Goal: Navigation & Orientation: Find specific page/section

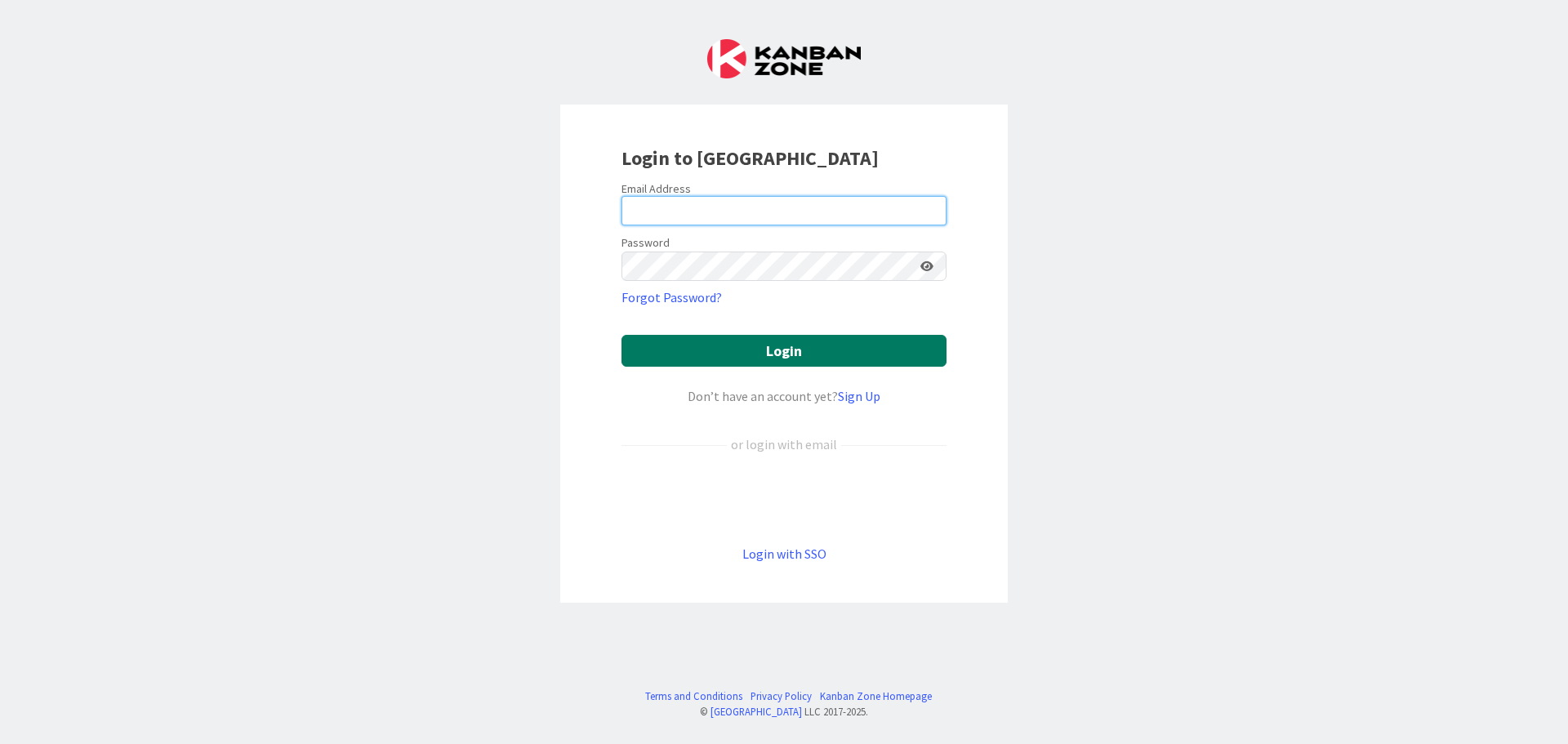
type input "[EMAIL_ADDRESS][DOMAIN_NAME]"
click at [722, 346] on button "Login" at bounding box center [784, 350] width 325 height 32
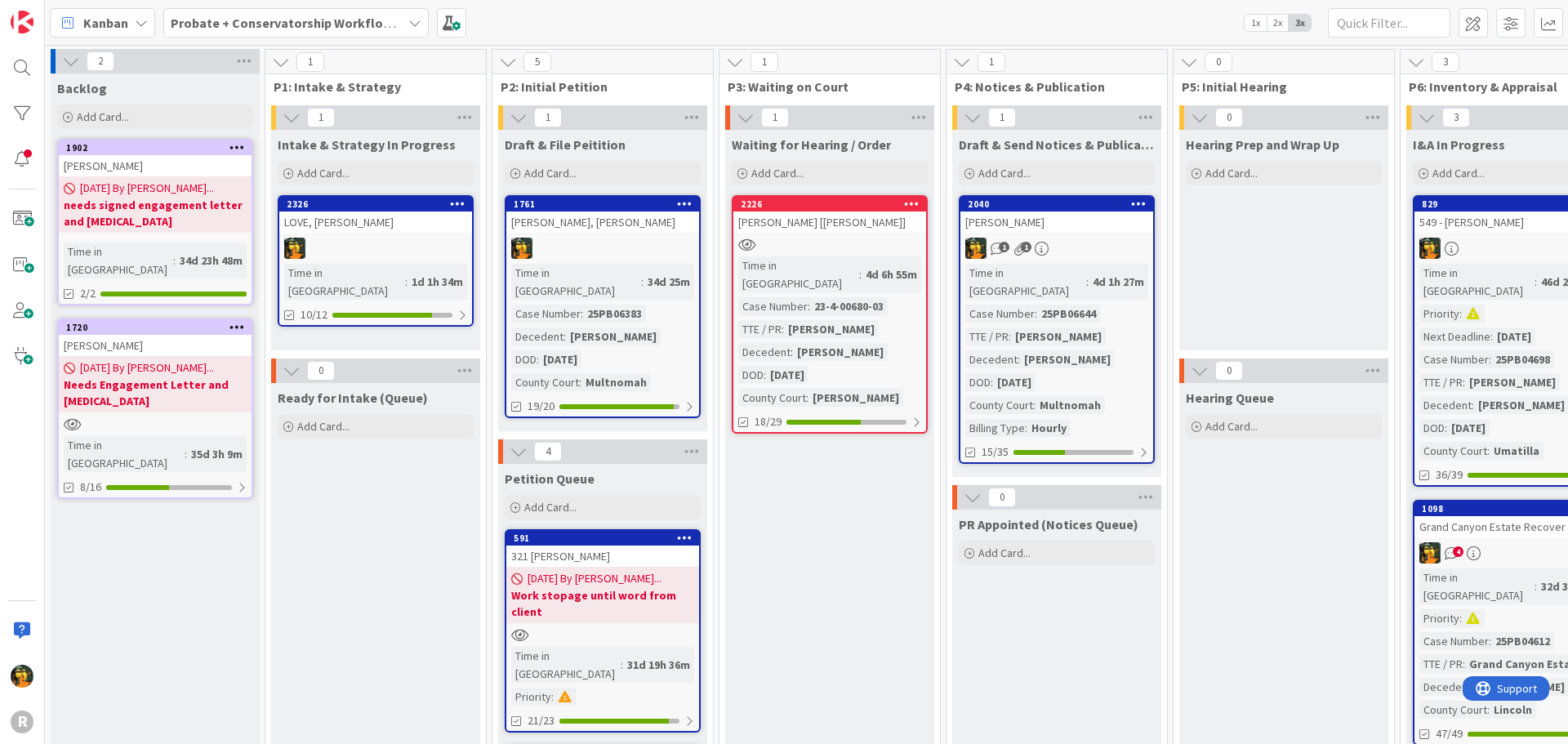
click at [88, 17] on span "Kanban" at bounding box center [106, 23] width 45 height 19
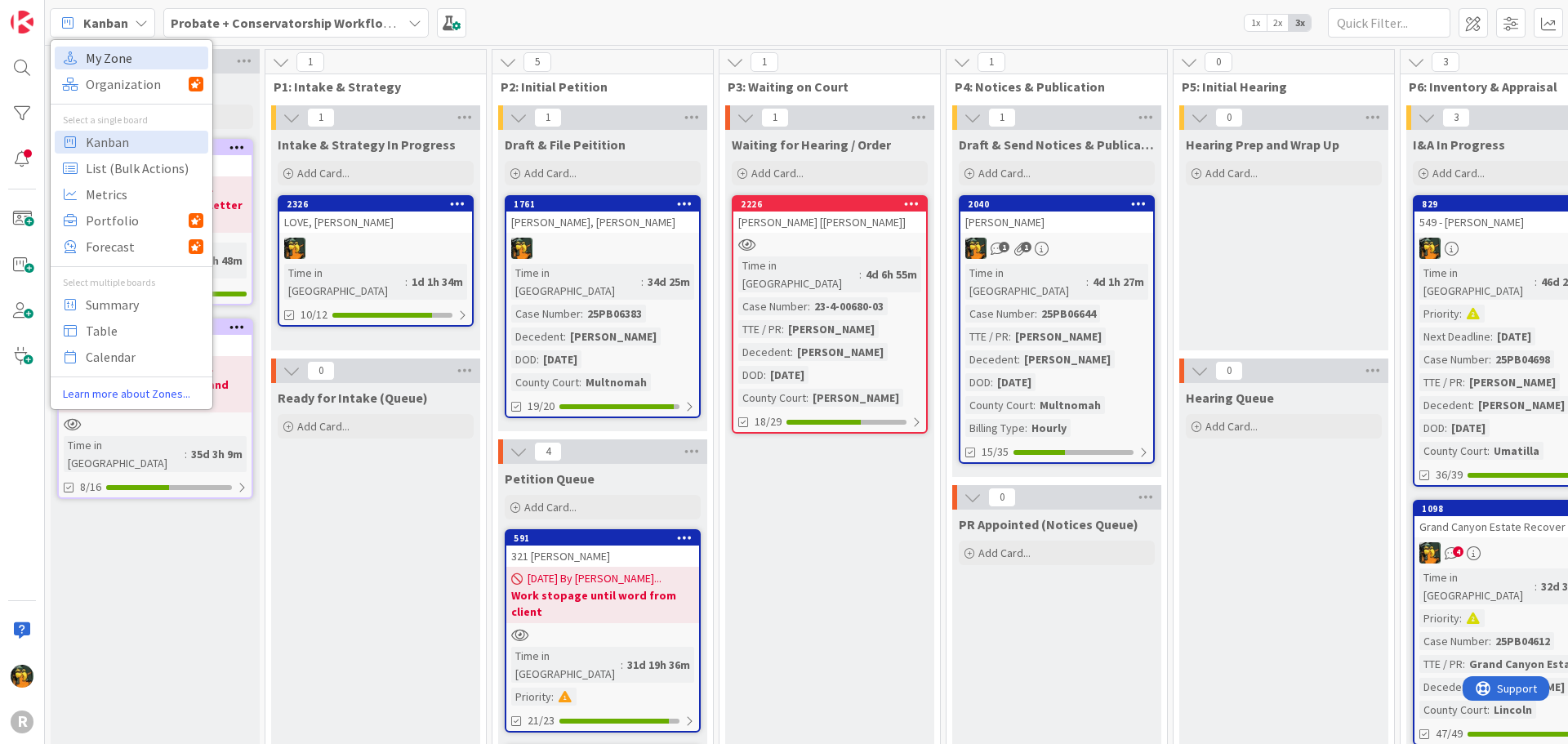
click at [96, 60] on span "My Zone" at bounding box center [144, 57] width 118 height 24
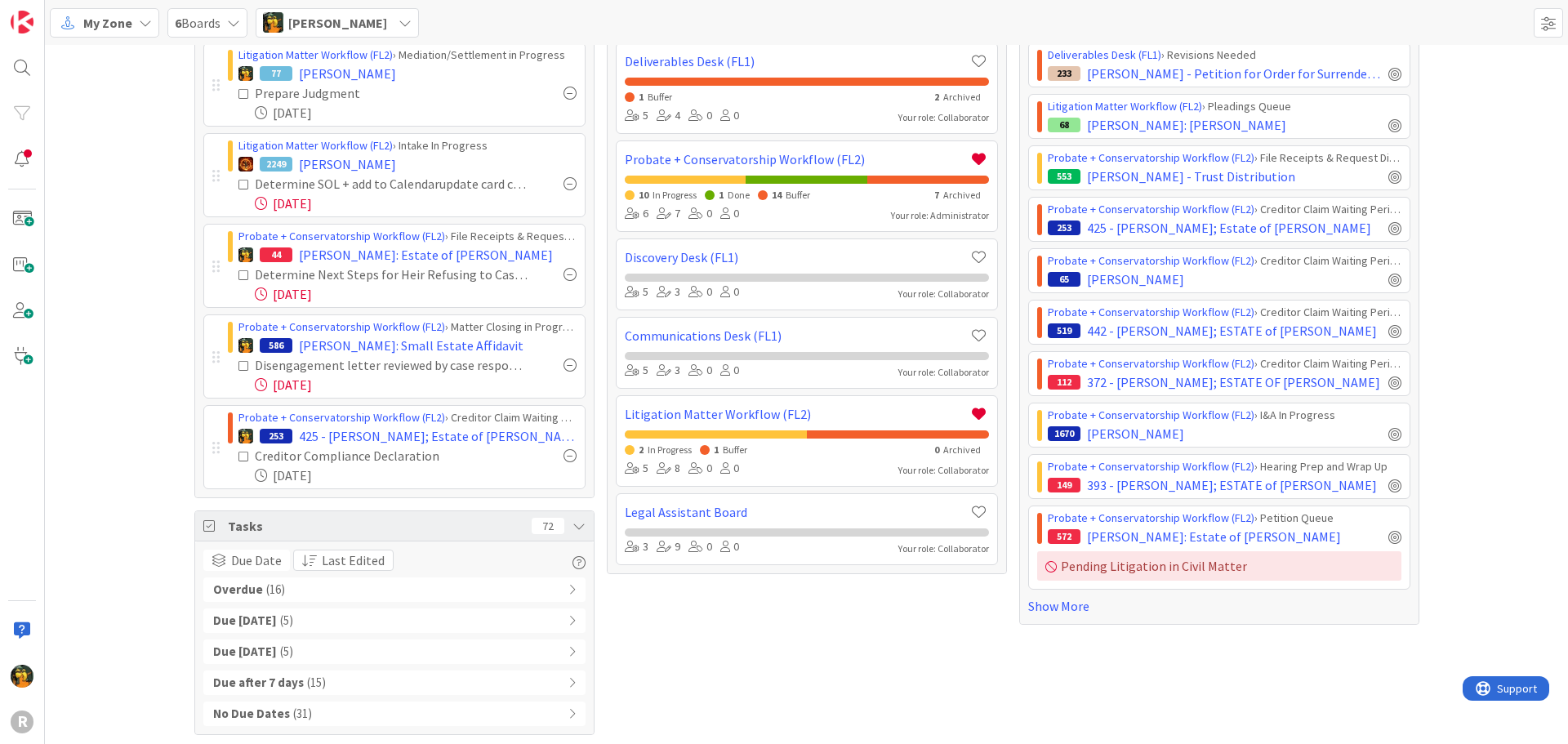
scroll to position [85, 0]
